Goal: Book appointment/travel/reservation

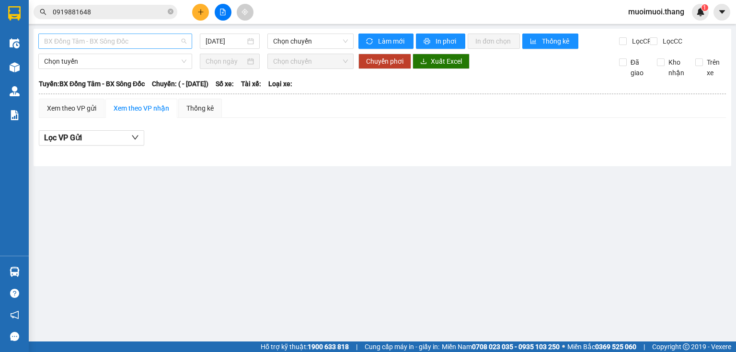
click at [113, 37] on span "BX Đồng Tâm - BX Sông Đốc" at bounding box center [115, 41] width 142 height 14
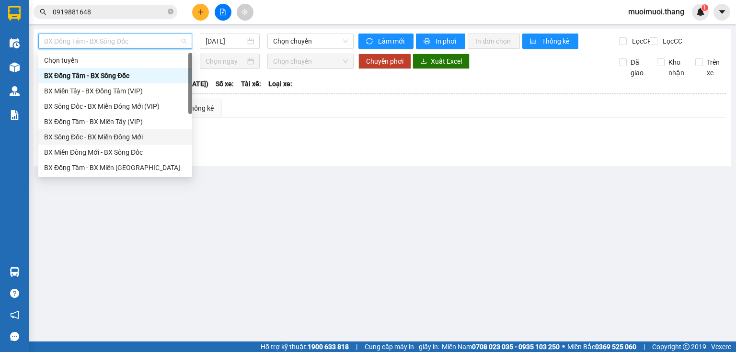
click at [122, 134] on div "BX Sông Đốc - BX Miền Đông Mới" at bounding box center [115, 137] width 142 height 11
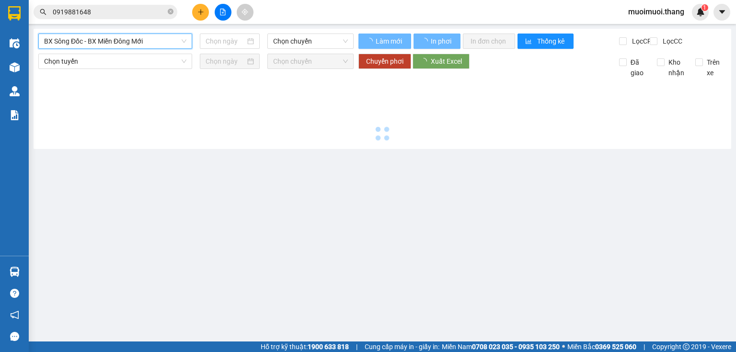
type input "[DATE]"
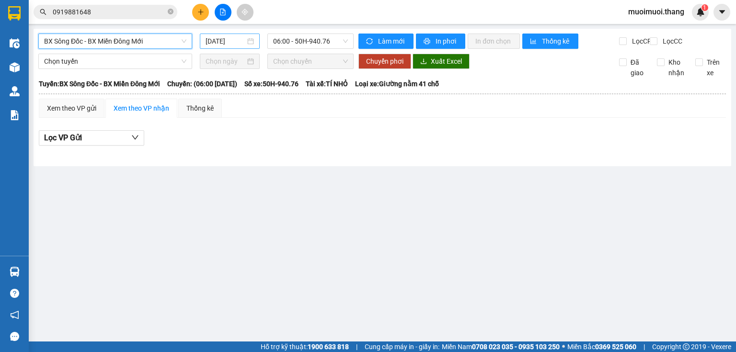
click at [226, 42] on input "[DATE]" at bounding box center [224, 41] width 39 height 11
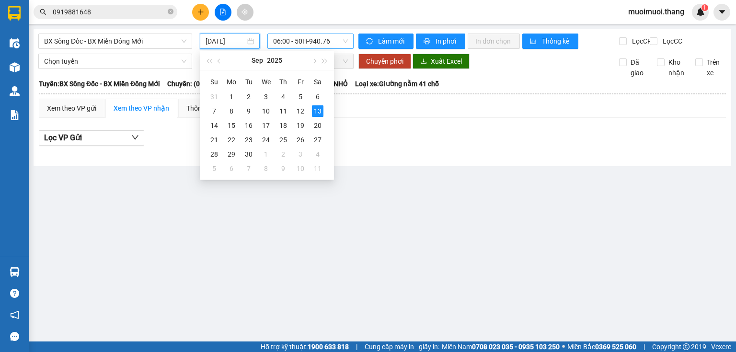
click at [293, 43] on span "06:00 - 50H-940.76" at bounding box center [310, 41] width 75 height 14
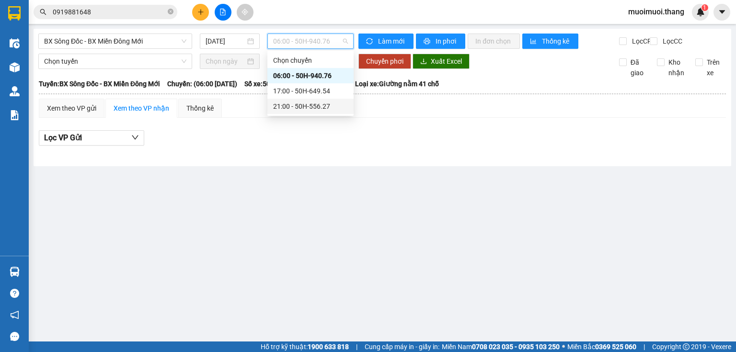
click at [290, 104] on div "21:00 - 50H-556.27" at bounding box center [310, 106] width 75 height 11
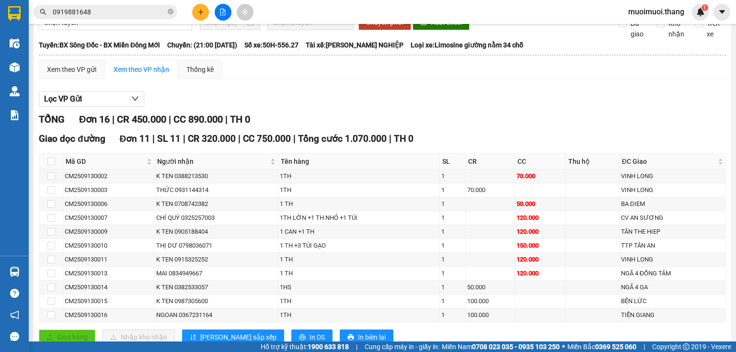
scroll to position [64, 0]
